Goal: Task Accomplishment & Management: Manage account settings

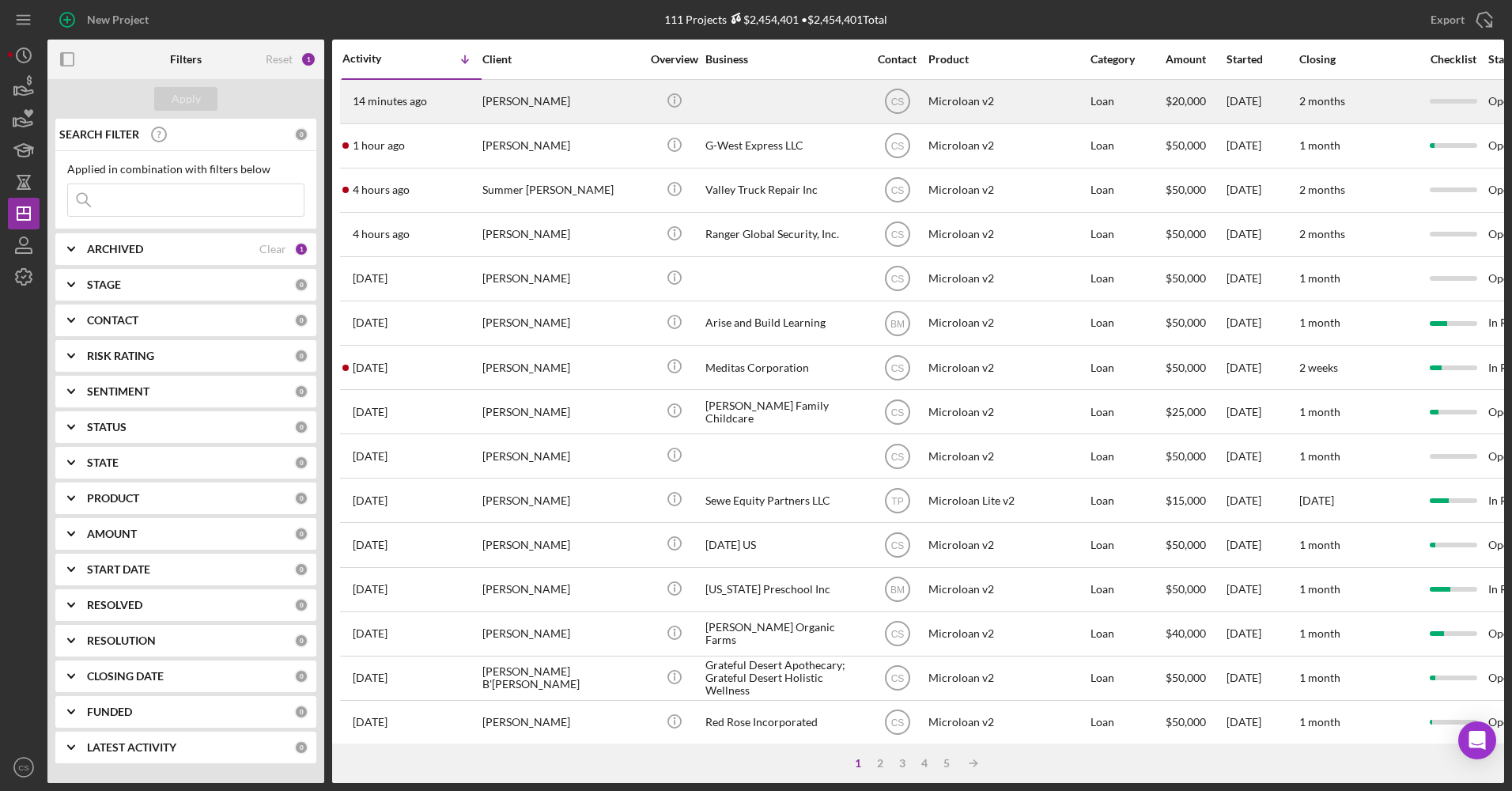
click at [738, 98] on div at bounding box center [784, 102] width 158 height 42
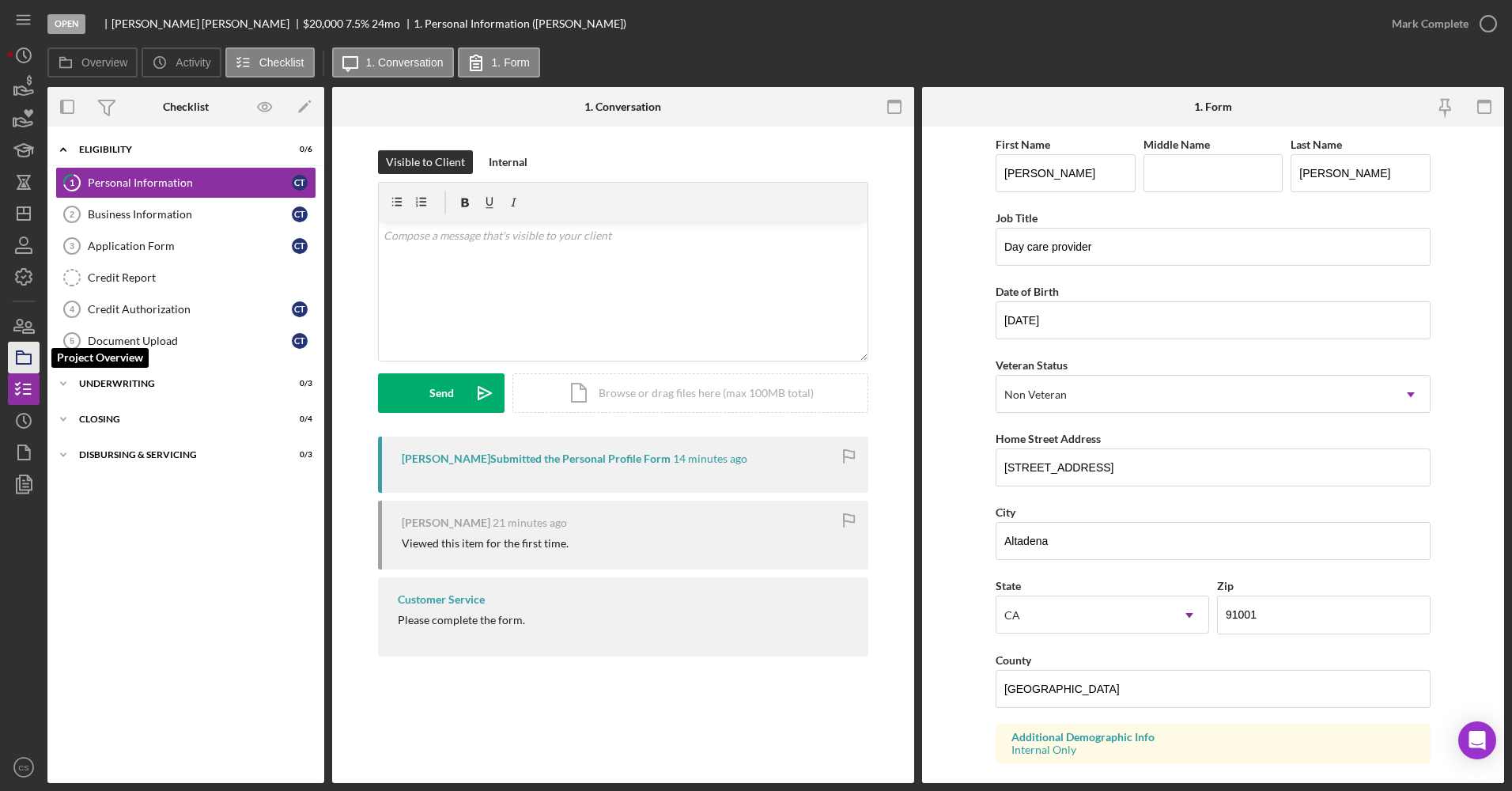
click at [26, 367] on icon "button" at bounding box center [23, 357] width 39 height 39
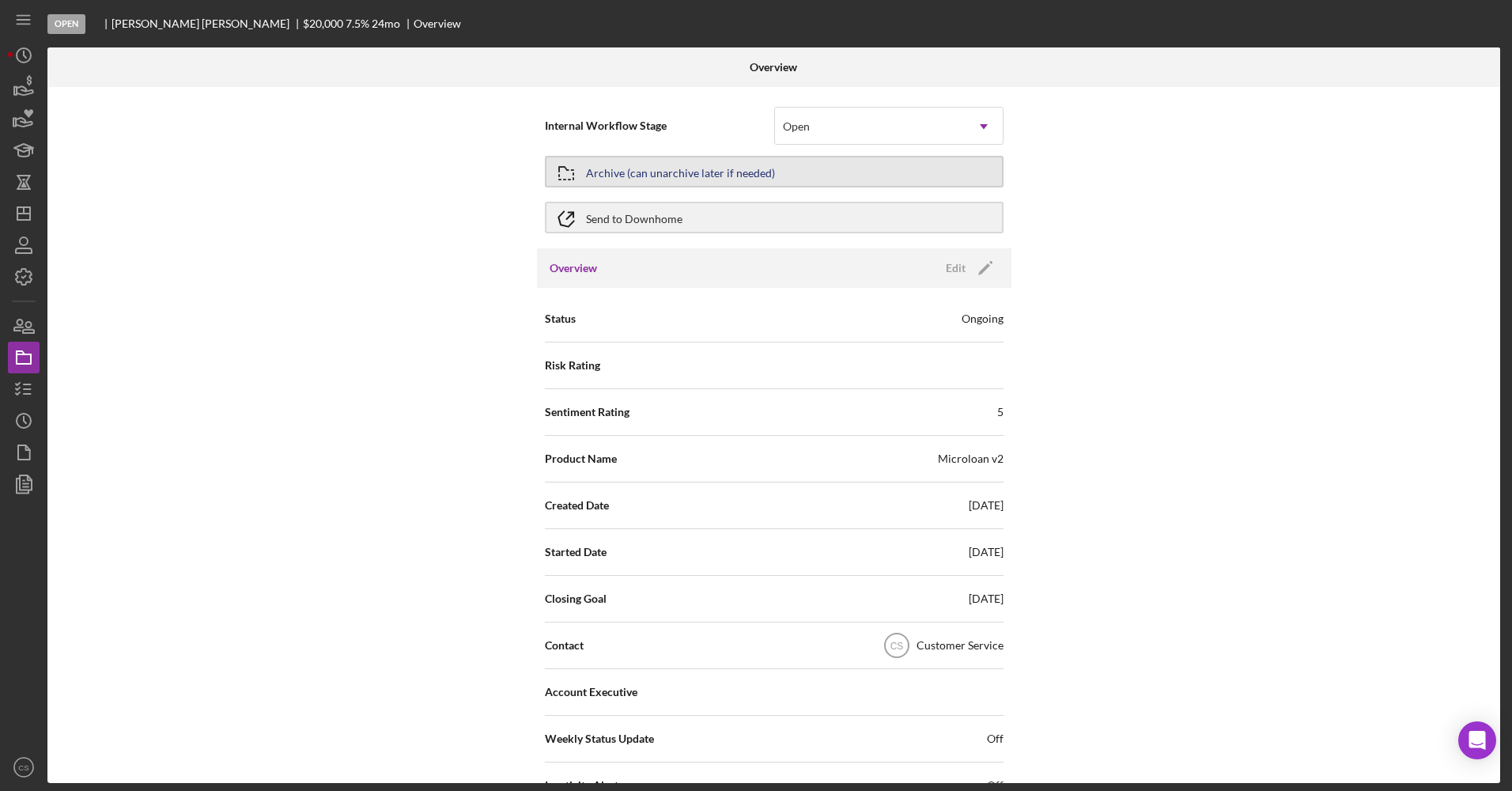
click at [801, 172] on button "Archive (can unarchive later if needed)" at bounding box center [774, 172] width 458 height 32
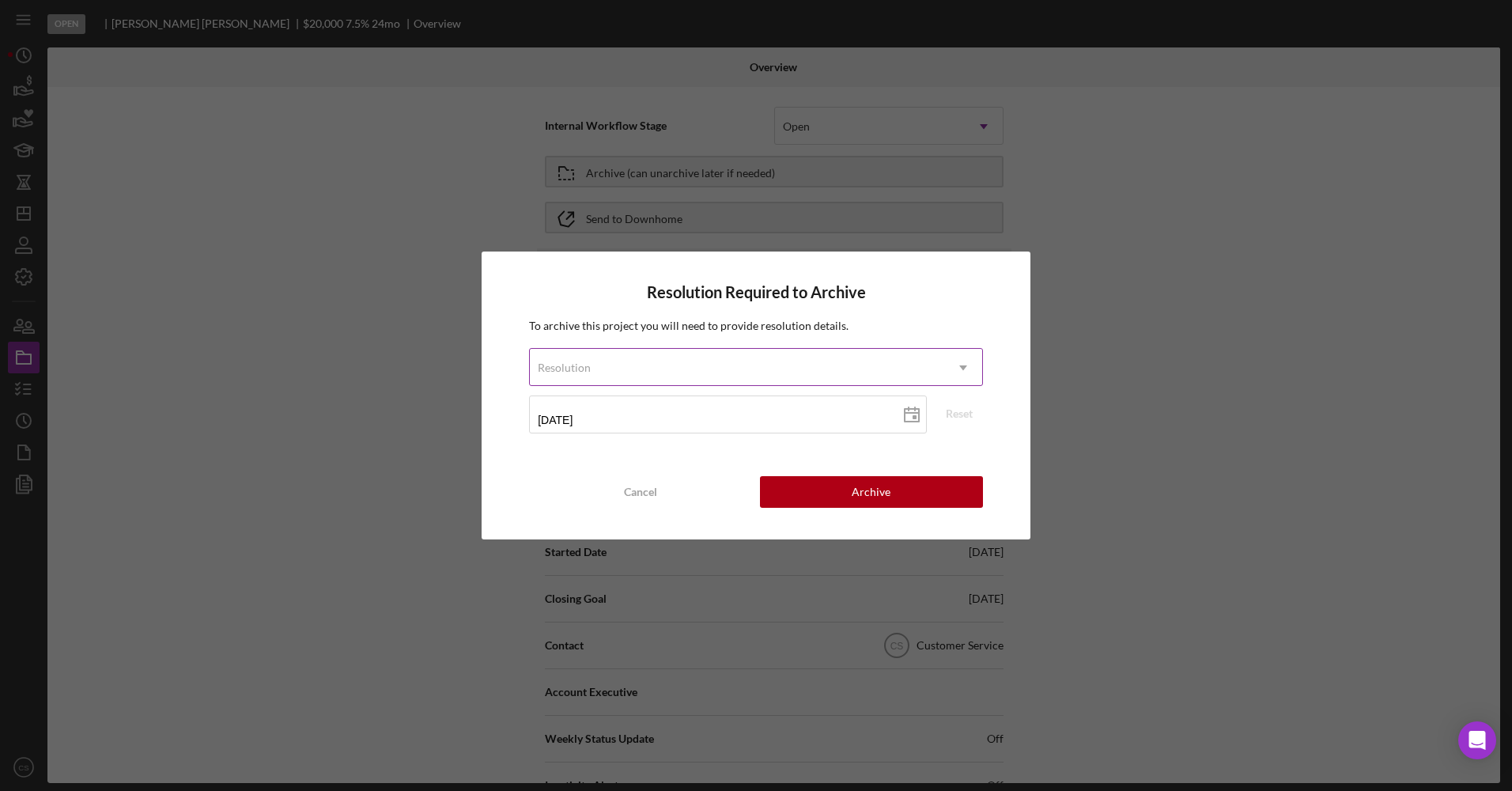
click at [747, 366] on div "Resolution" at bounding box center [737, 368] width 414 height 37
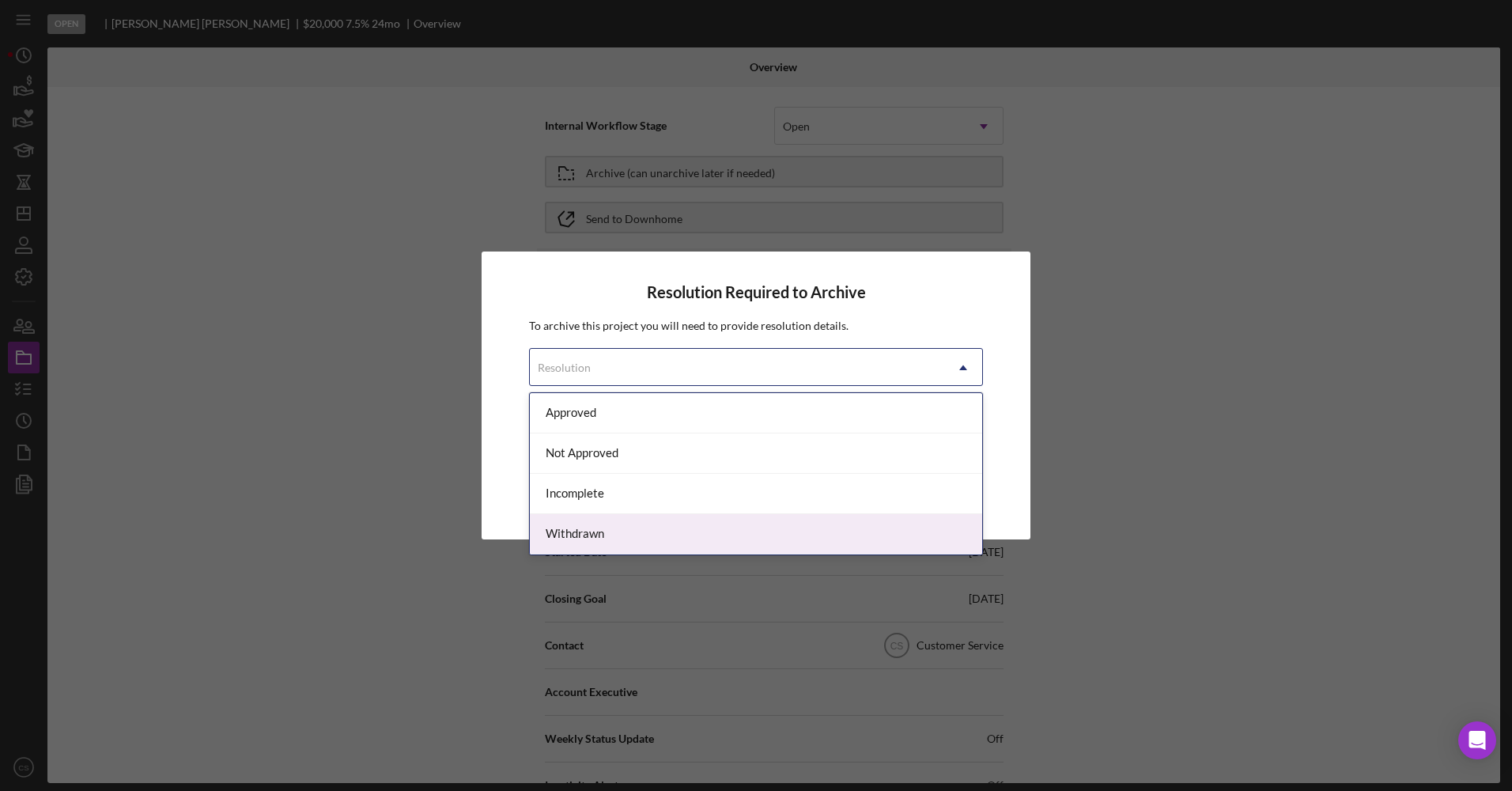
click at [688, 526] on div "Withdrawn" at bounding box center [756, 535] width 453 height 40
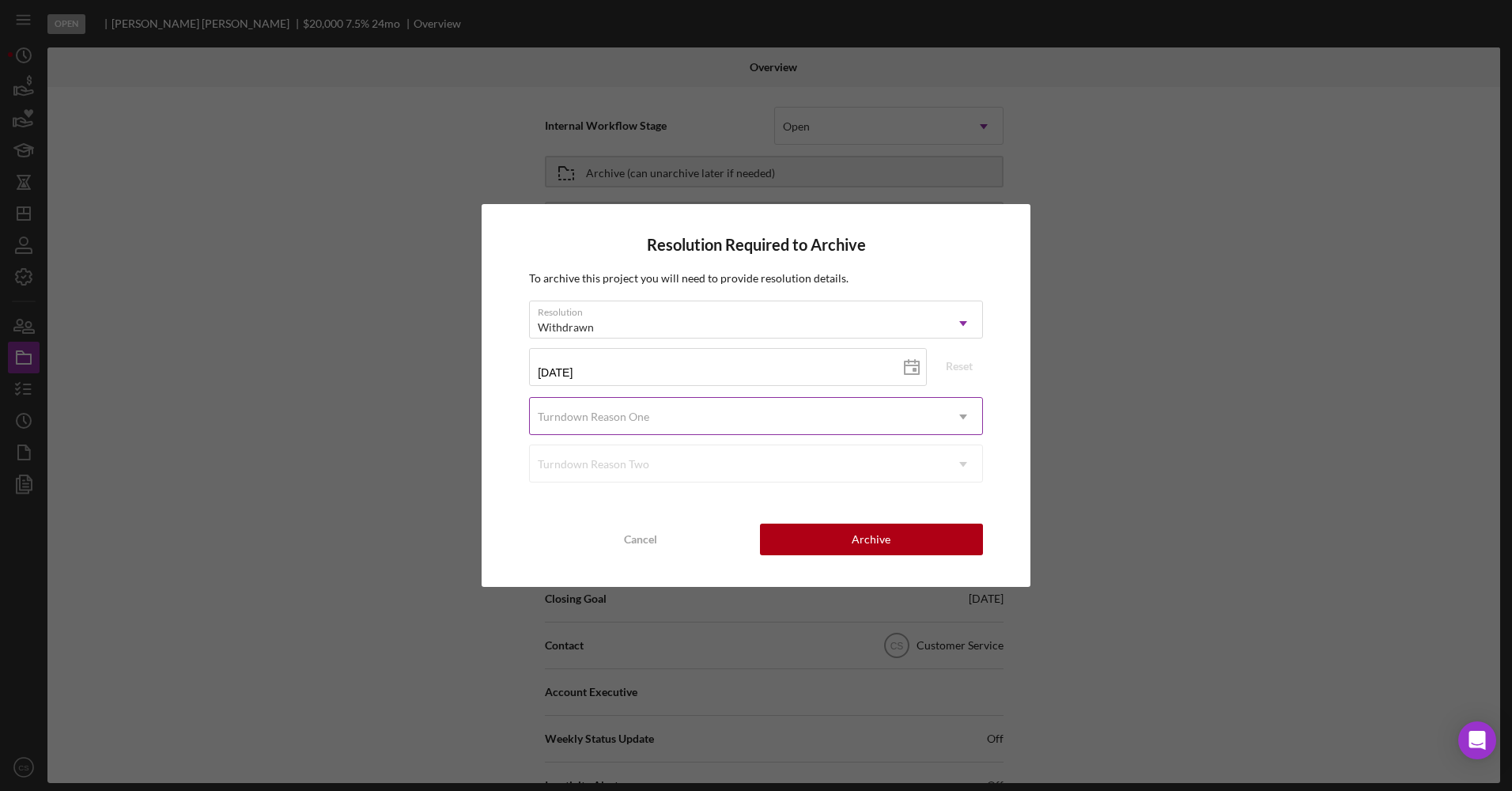
click at [746, 408] on div "Turndown Reason One" at bounding box center [737, 417] width 414 height 37
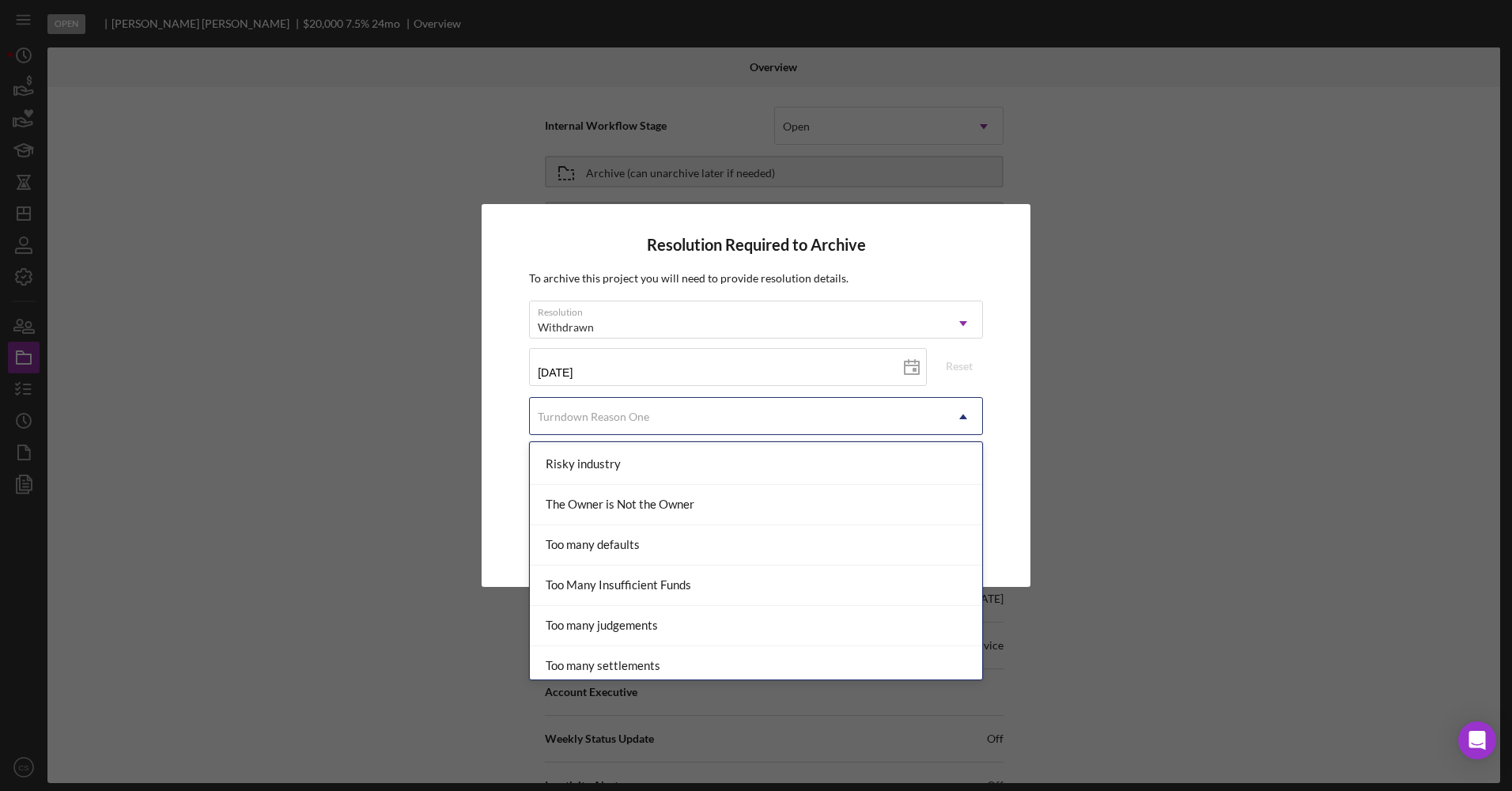
scroll to position [1740, 0]
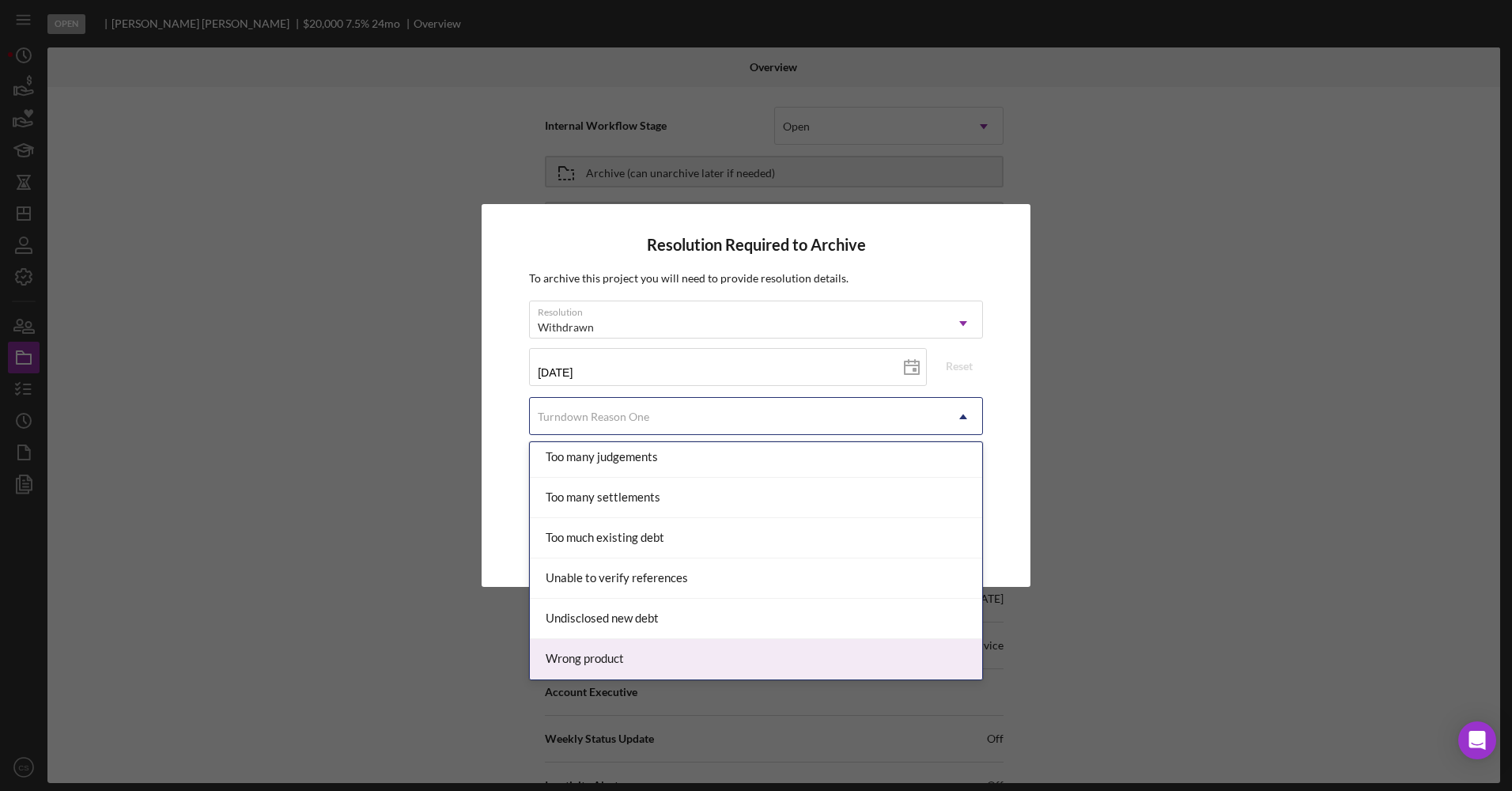
click at [660, 659] on div "Wrong product" at bounding box center [756, 659] width 453 height 40
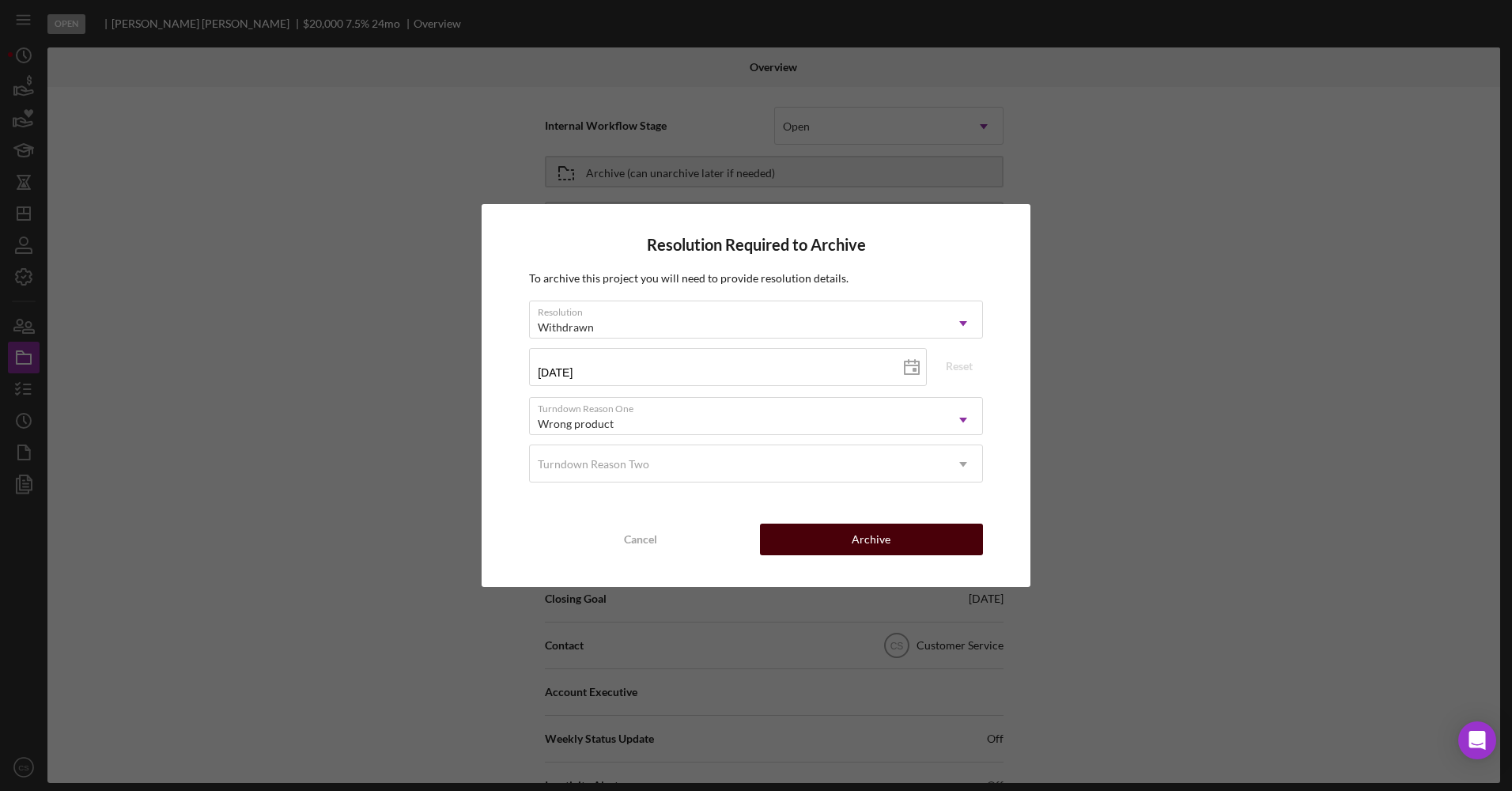
click at [923, 524] on div "Cancel Archive" at bounding box center [756, 540] width 454 height 32
click at [918, 538] on button "Archive" at bounding box center [871, 540] width 223 height 32
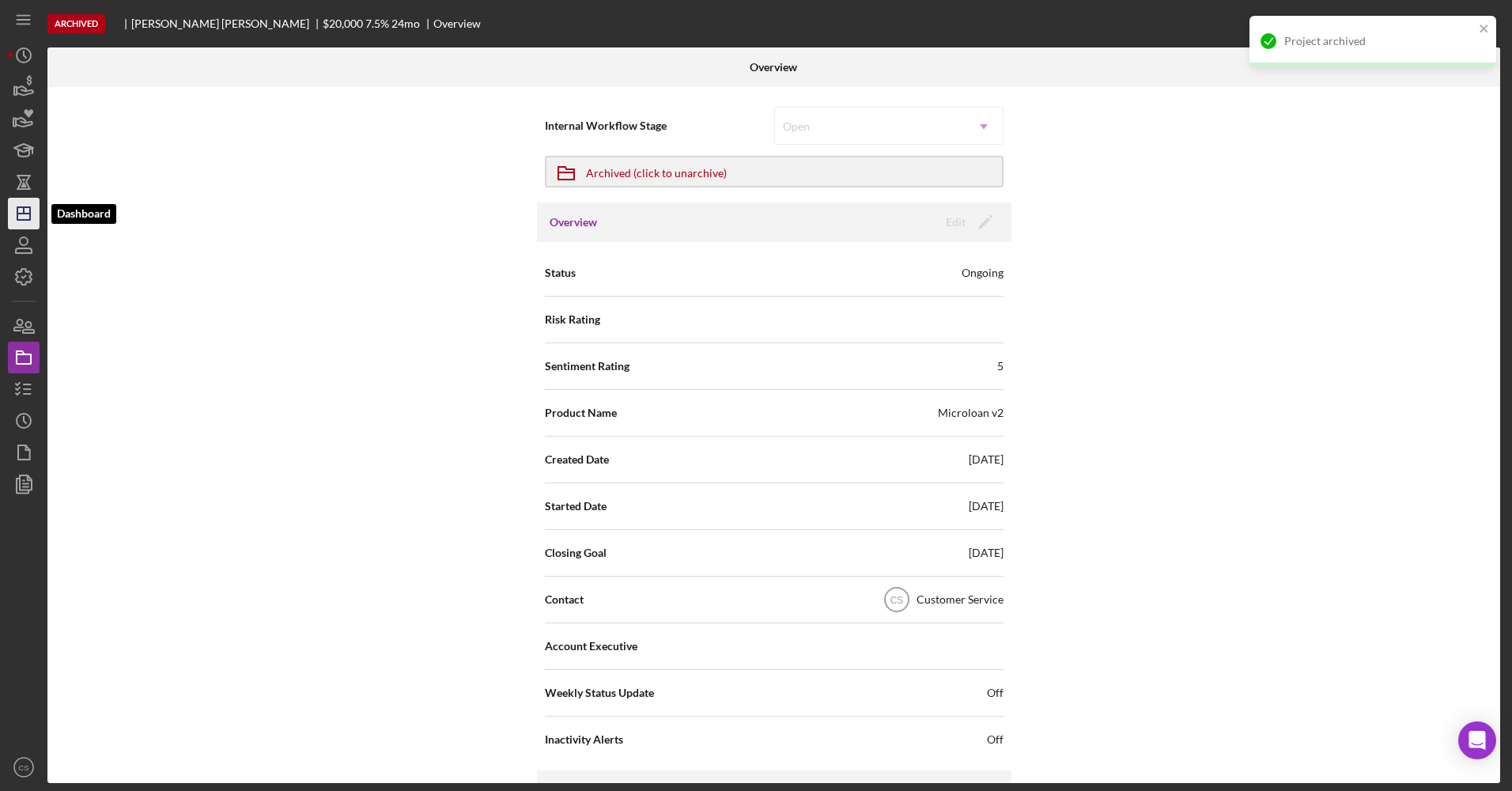
click at [20, 214] on line "button" at bounding box center [23, 214] width 13 height 0
